Goal: Task Accomplishment & Management: Manage account settings

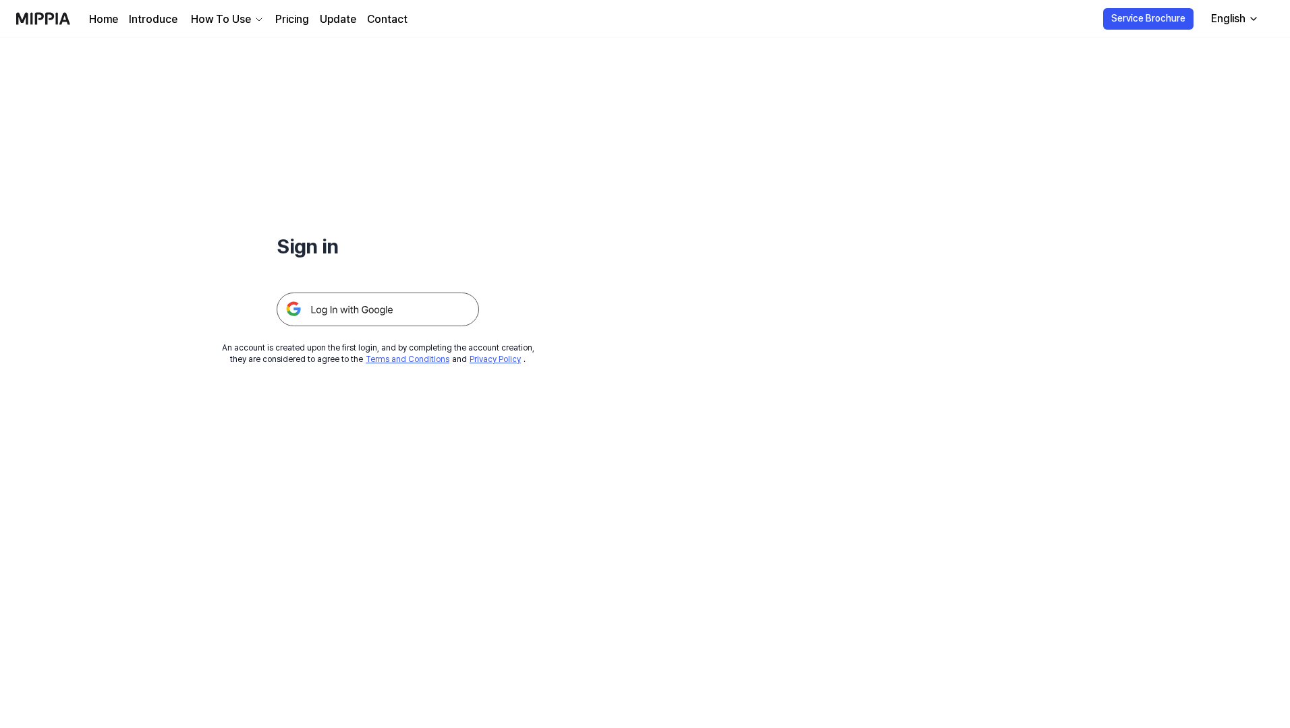
click at [383, 304] on img at bounding box center [378, 310] width 202 height 34
